Goal: Task Accomplishment & Management: Use online tool/utility

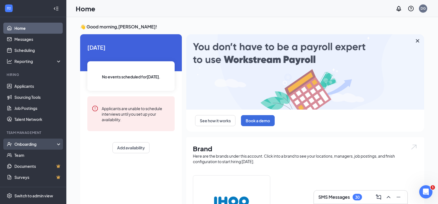
click at [52, 141] on div "Onboarding" at bounding box center [33, 144] width 66 height 11
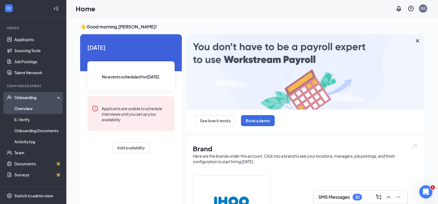
scroll to position [55, 0]
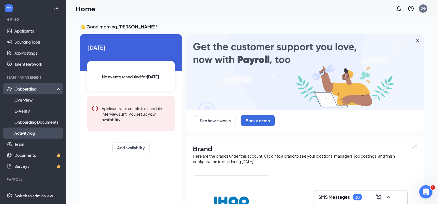
click at [21, 131] on link "Activity log" at bounding box center [37, 133] width 47 height 11
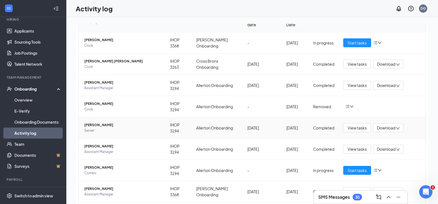
scroll to position [97, 0]
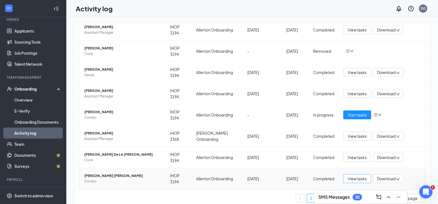
click at [358, 179] on span "View tasks" at bounding box center [357, 179] width 19 height 6
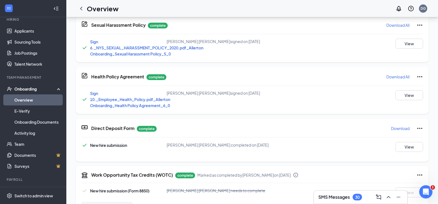
scroll to position [138, 0]
click at [400, 145] on button "View" at bounding box center [410, 147] width 28 height 10
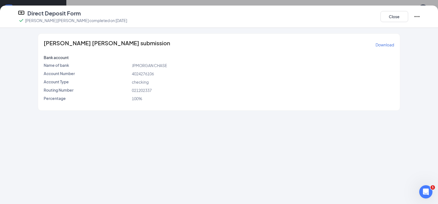
click at [381, 44] on p "Download" at bounding box center [385, 45] width 19 height 6
click at [394, 15] on button "Close" at bounding box center [395, 16] width 28 height 11
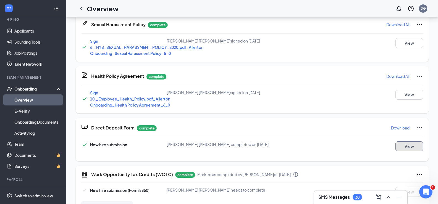
scroll to position [166, 0]
